Goal: Task Accomplishment & Management: Complete application form

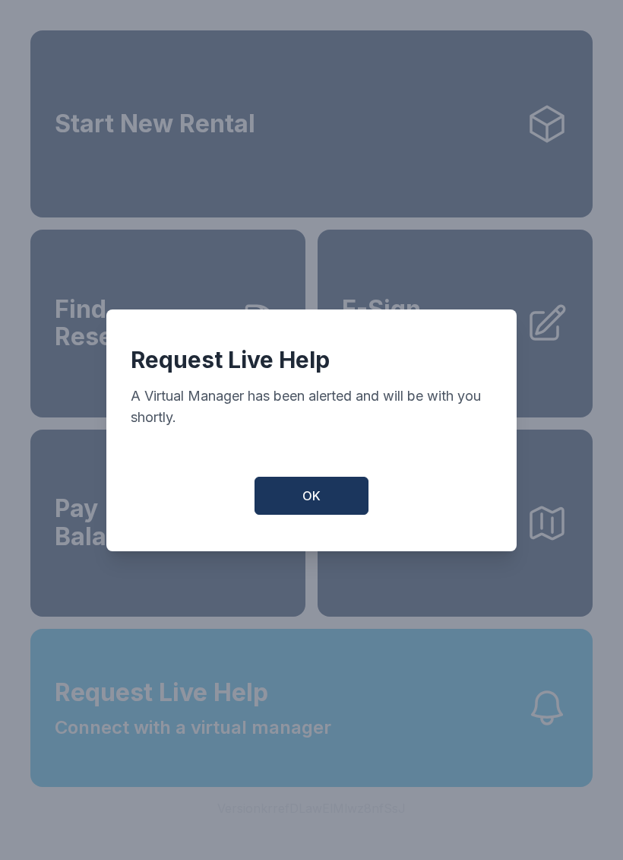
click at [320, 505] on span "OK" at bounding box center [311, 495] width 18 height 18
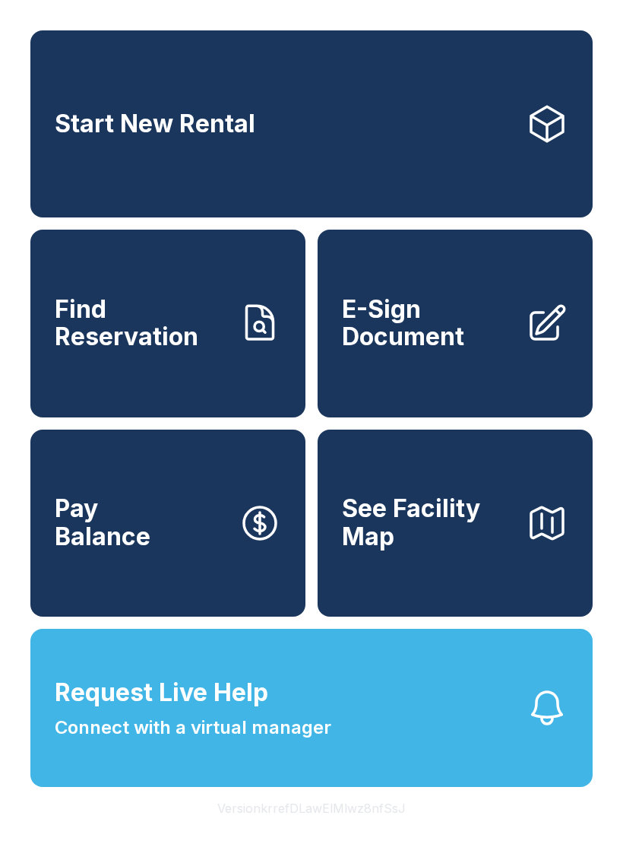
click at [467, 338] on span "E-Sign Document" at bounding box center [428, 323] width 172 height 55
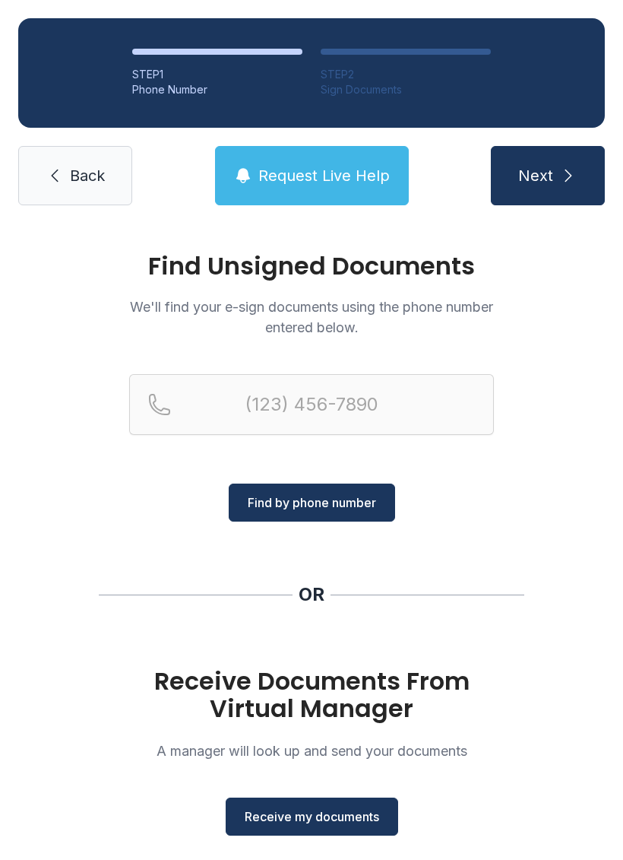
click at [360, 824] on span "Receive my documents" at bounding box center [312, 816] width 135 height 18
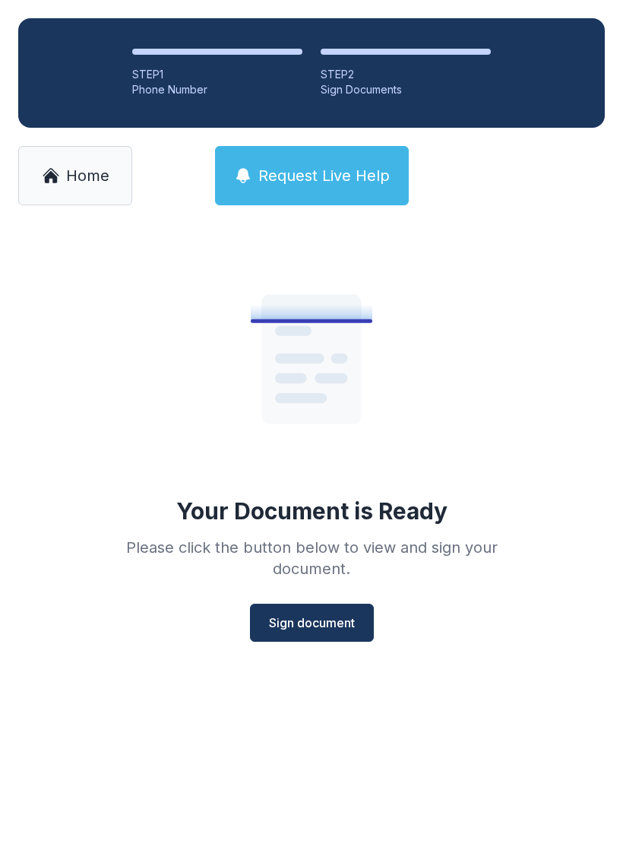
click at [325, 339] on icon at bounding box center [311, 358] width 100 height 129
click at [309, 321] on icon at bounding box center [311, 358] width 100 height 129
click at [320, 618] on span "Sign document" at bounding box center [312, 622] width 86 height 18
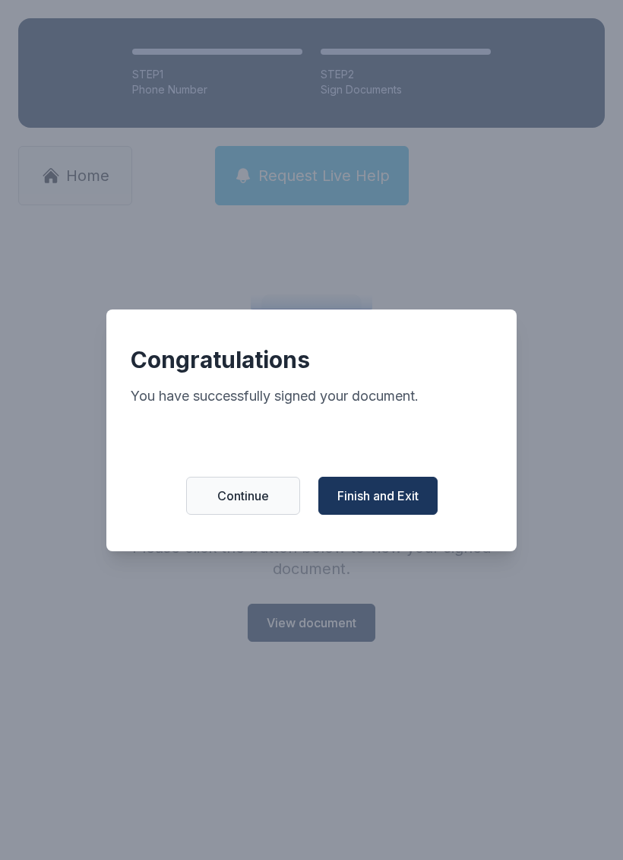
click at [385, 502] on span "Finish and Exit" at bounding box center [377, 495] width 81 height 18
